Goal: Find specific page/section: Find specific page/section

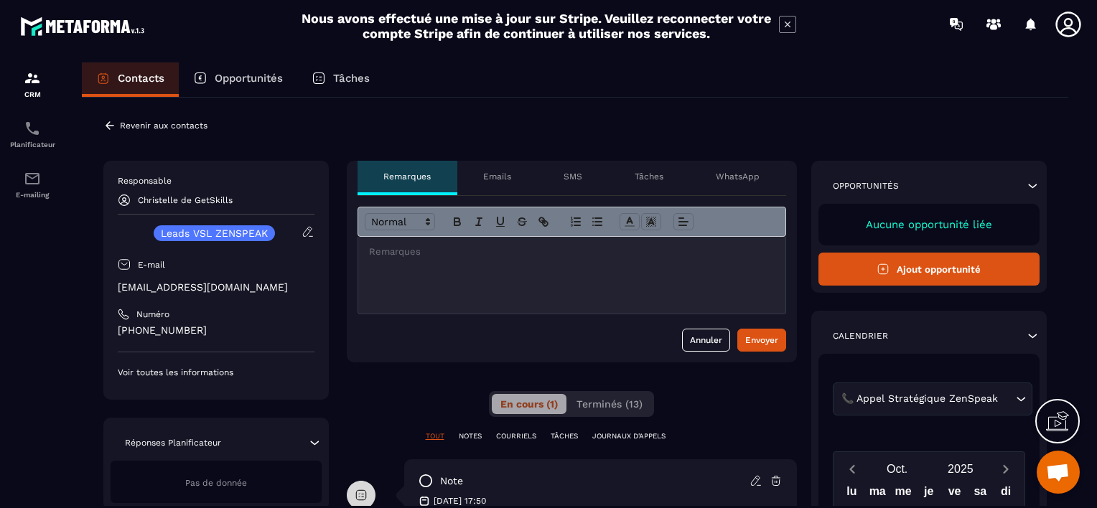
click at [118, 123] on div "Revenir aux contacts" at bounding box center [155, 125] width 104 height 13
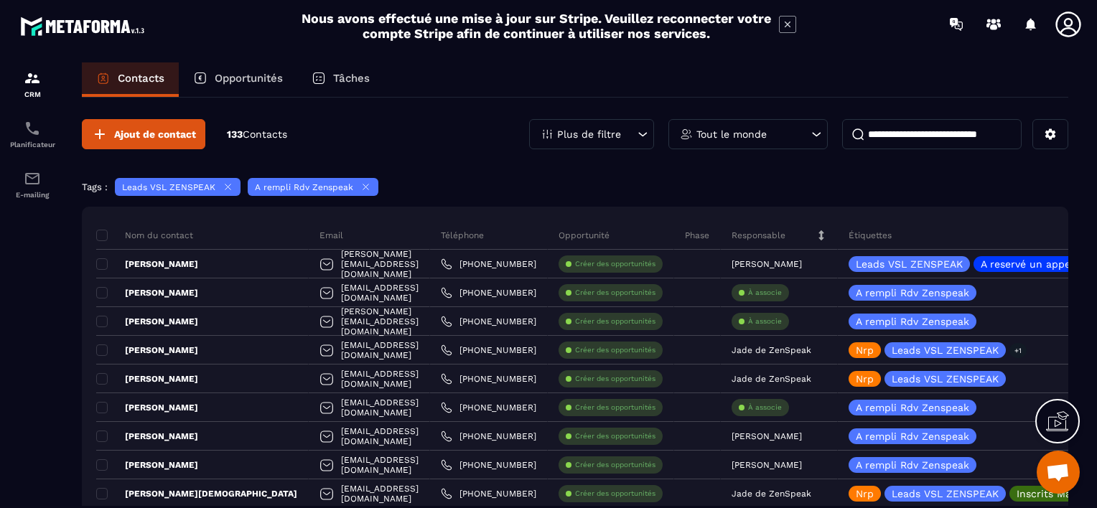
click at [1089, 436] on section "CRM Planificateur E-mailing Contacts Opportunités Tâches Ajout de contact 133 C…" at bounding box center [548, 298] width 1097 height 501
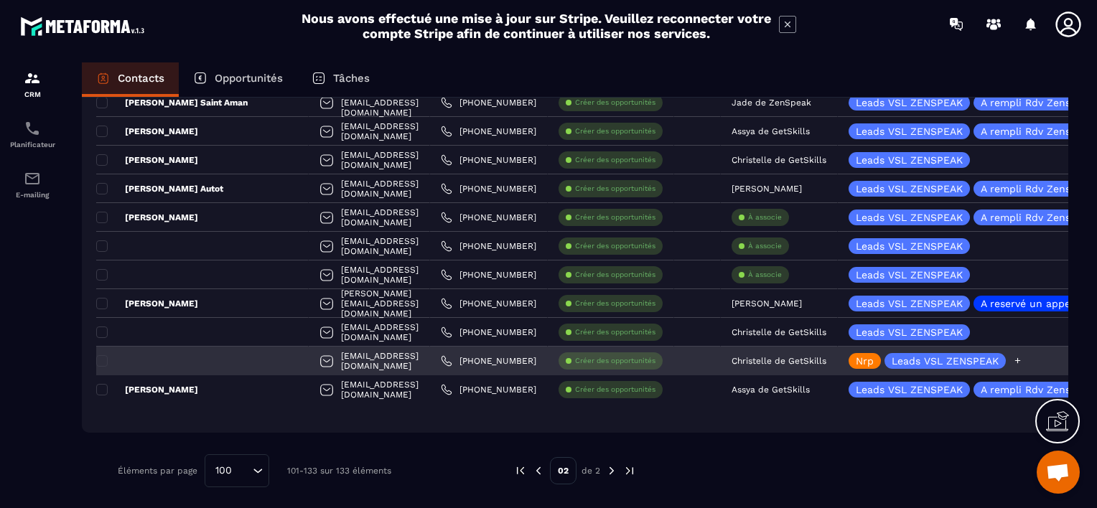
scroll to position [795, 0]
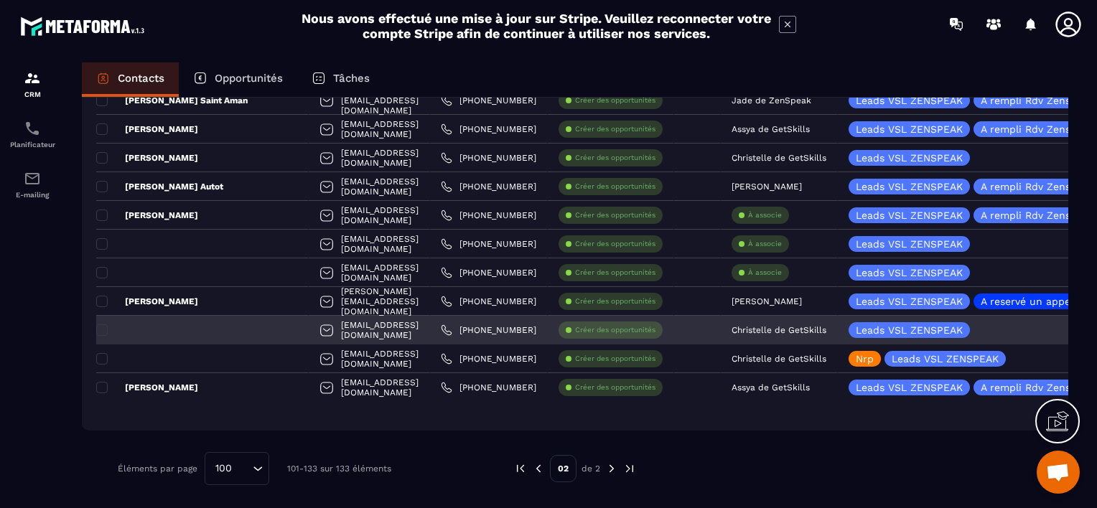
click at [204, 325] on div at bounding box center [202, 330] width 212 height 29
